Goal: Information Seeking & Learning: Compare options

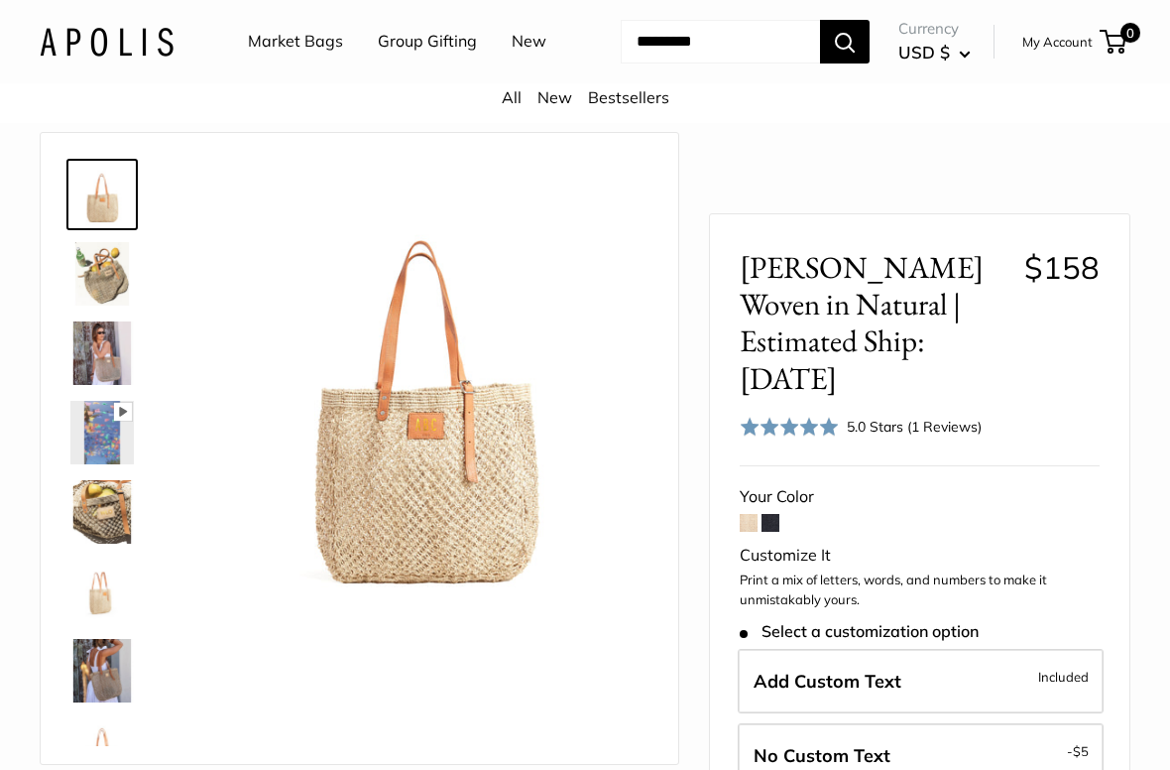
scroll to position [122, 0]
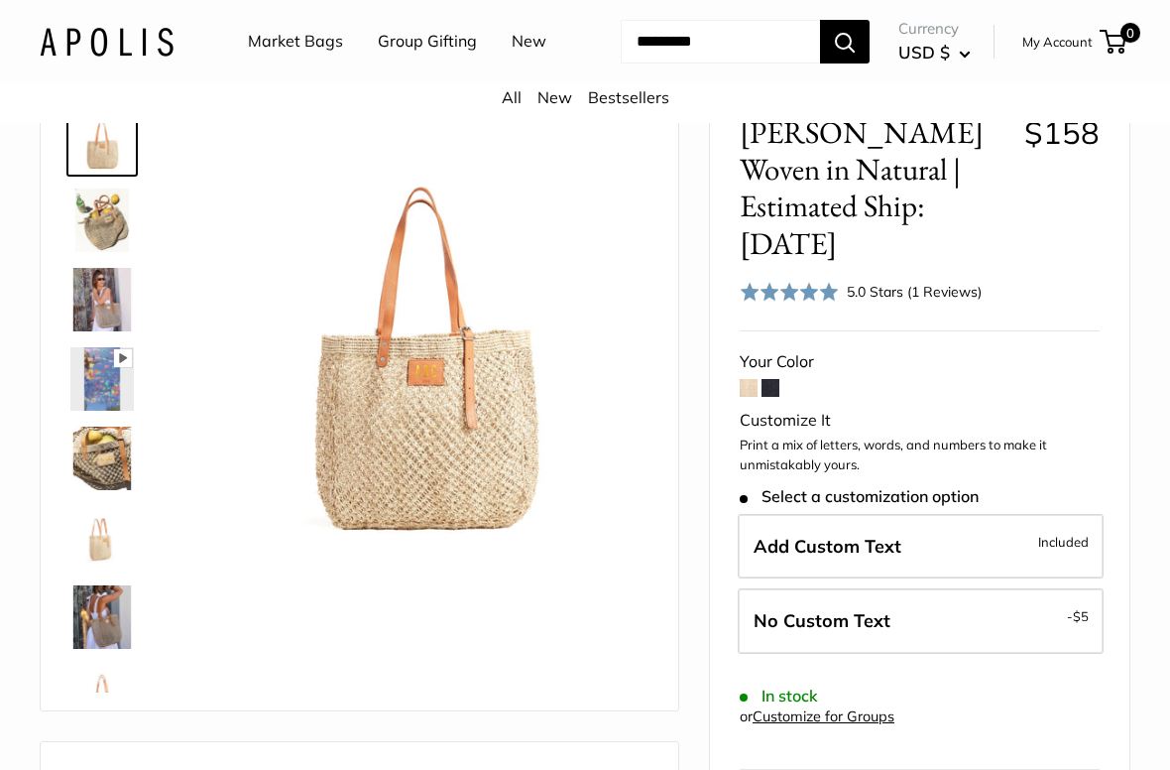
click at [106, 252] on img at bounding box center [101, 219] width 63 height 63
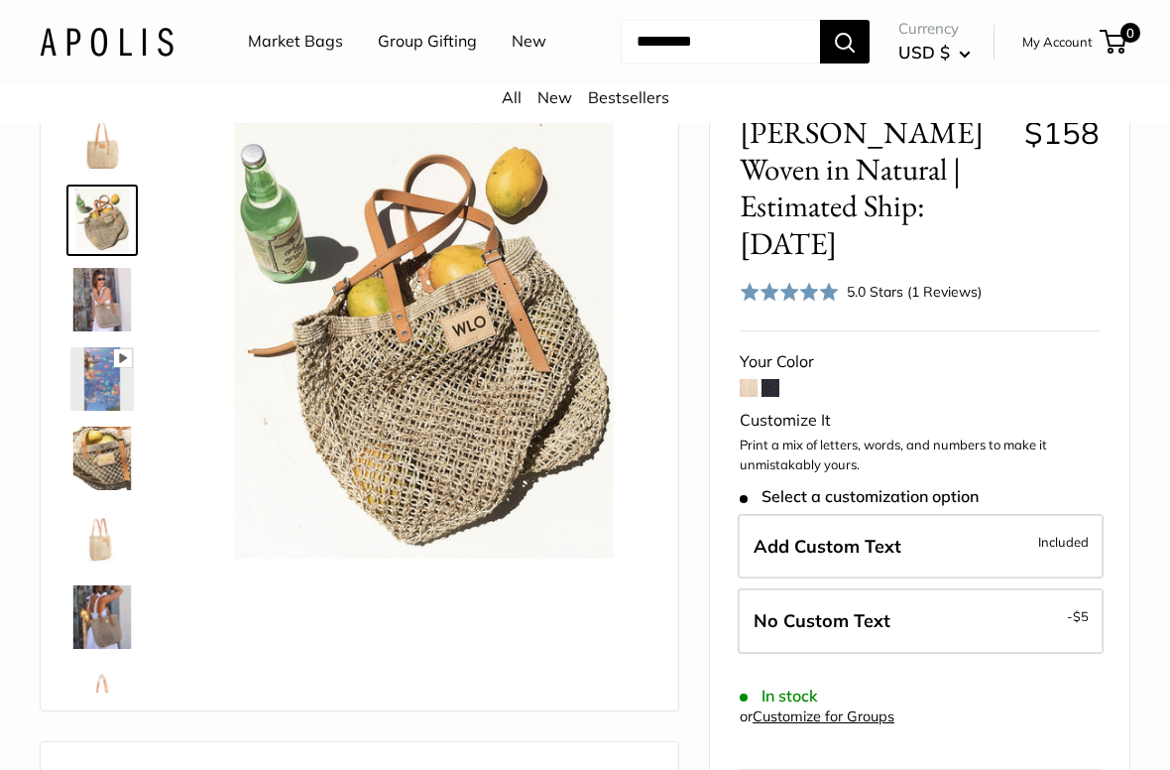
click at [96, 331] on img at bounding box center [101, 299] width 63 height 63
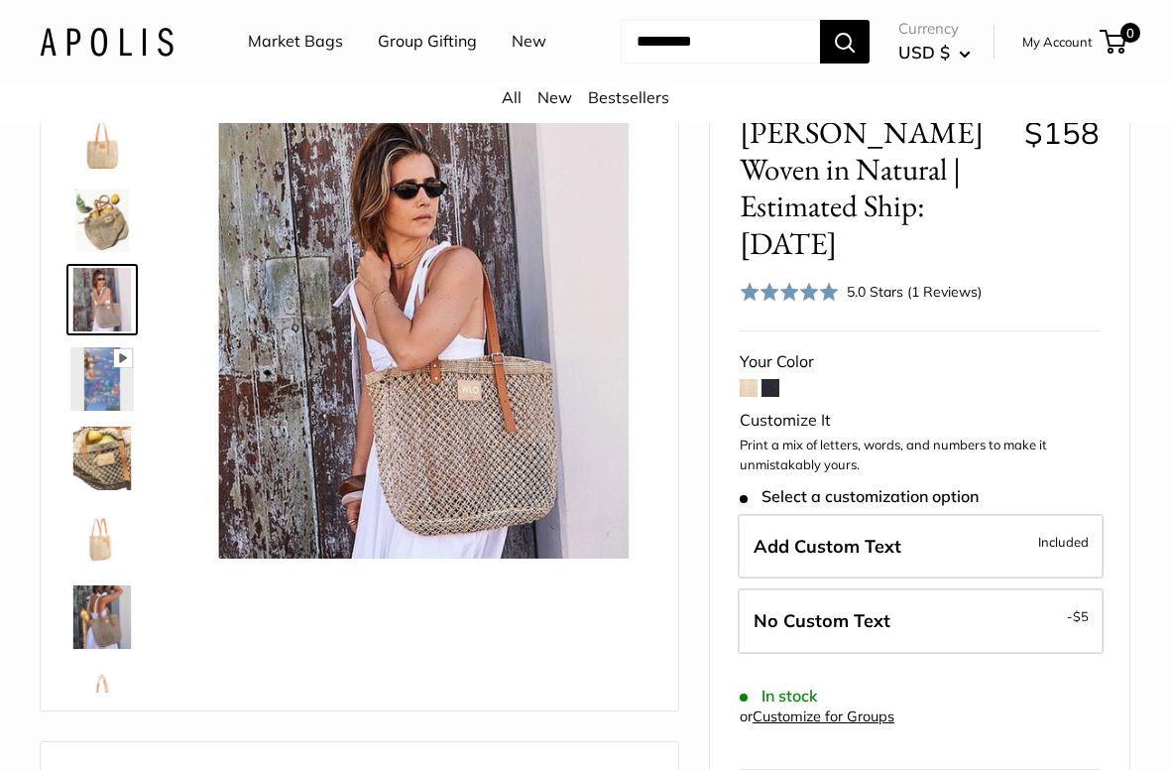
click at [103, 649] on img at bounding box center [101, 616] width 63 height 63
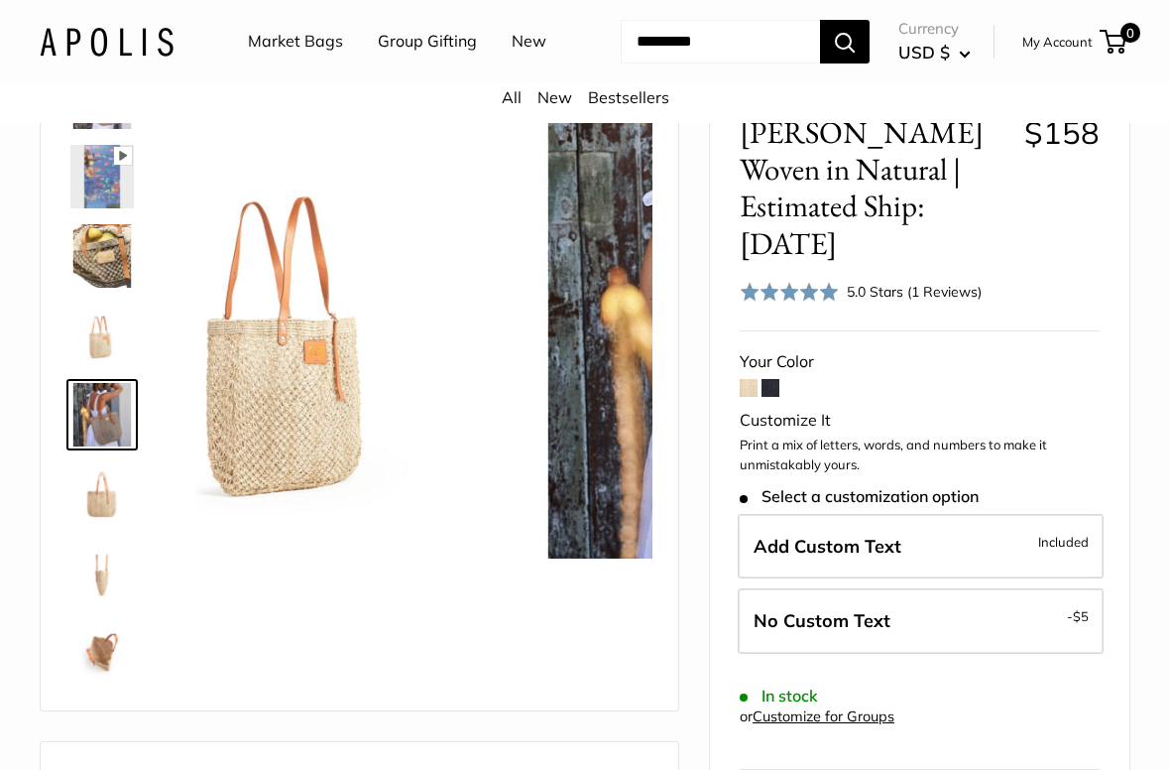
scroll to position [220, 0]
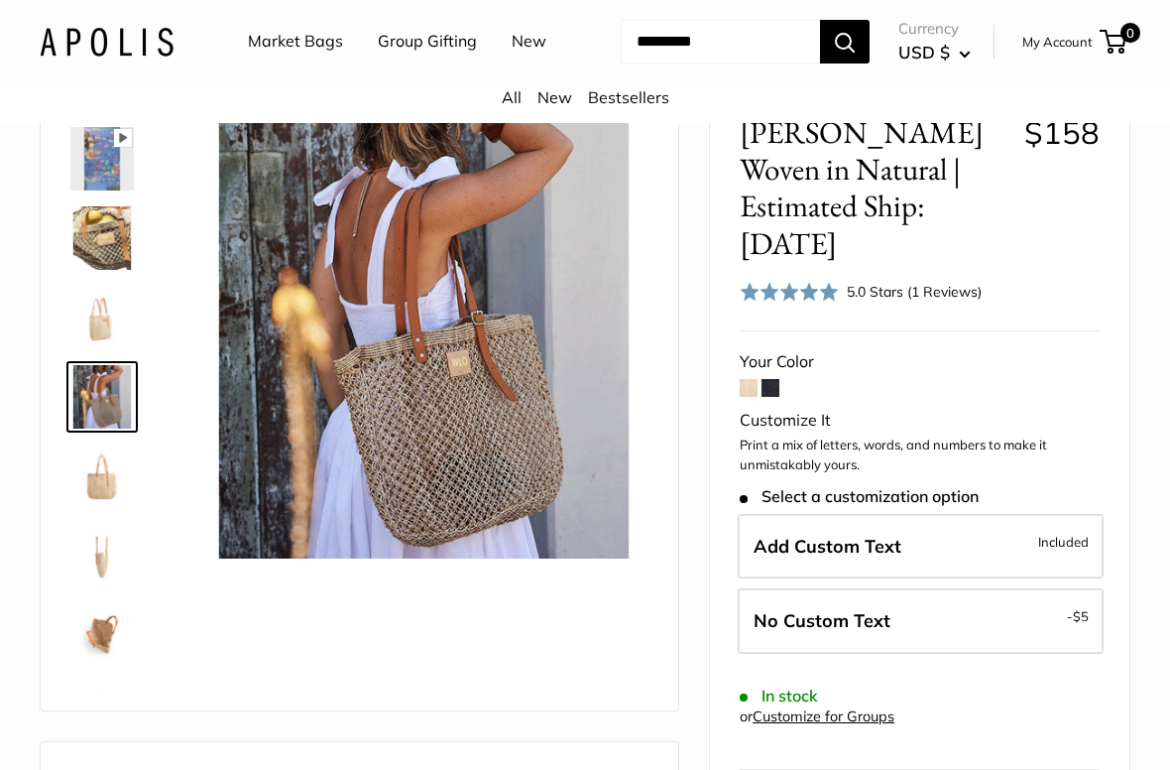
click at [774, 397] on span at bounding box center [771, 388] width 18 height 18
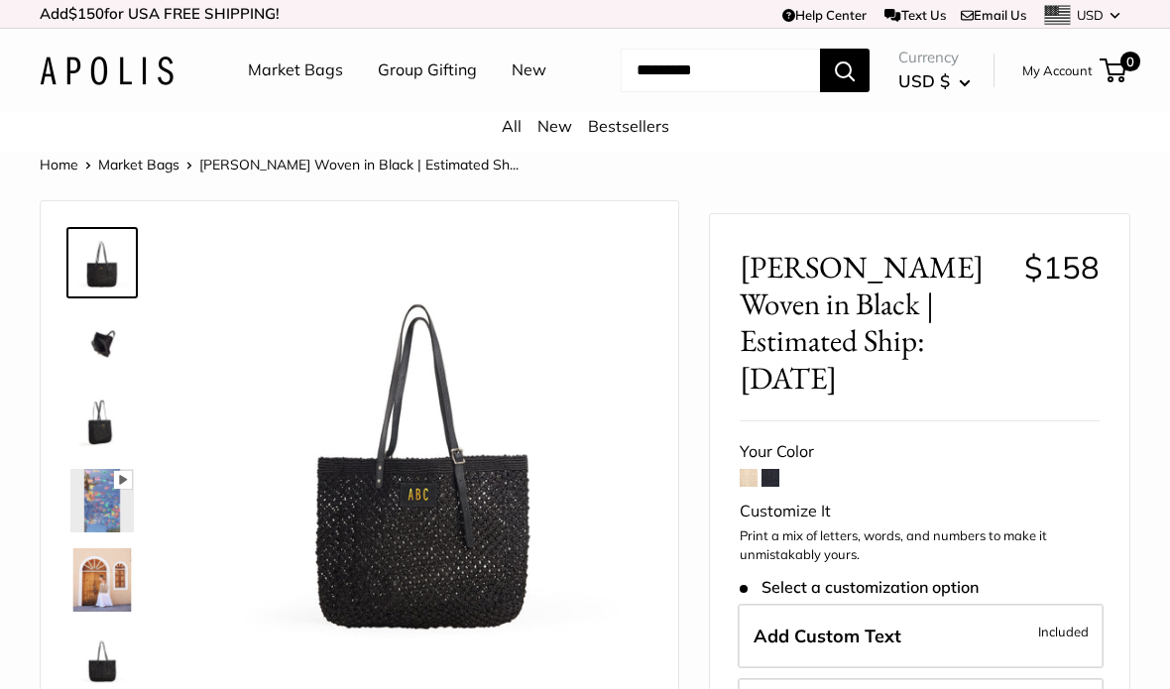
click at [101, 612] on img at bounding box center [101, 579] width 63 height 63
